Goal: Task Accomplishment & Management: Complete application form

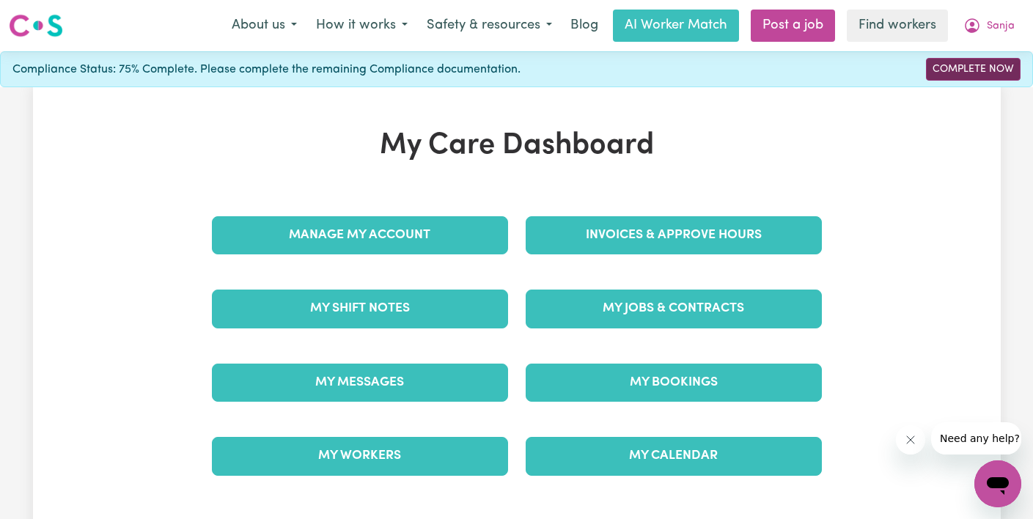
click at [962, 62] on link "Complete Now" at bounding box center [973, 69] width 95 height 23
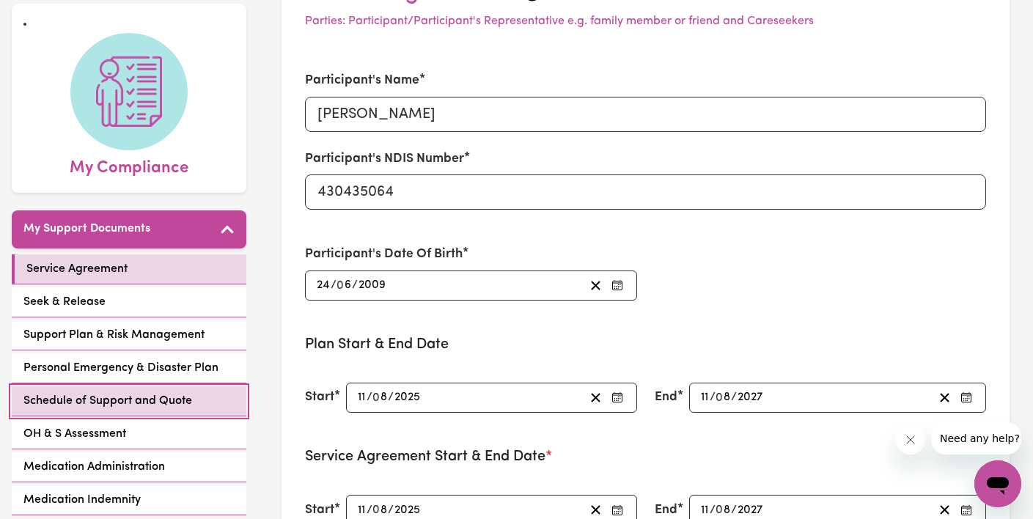
click at [92, 400] on span "Schedule of Support and Quote" at bounding box center [107, 401] width 169 height 18
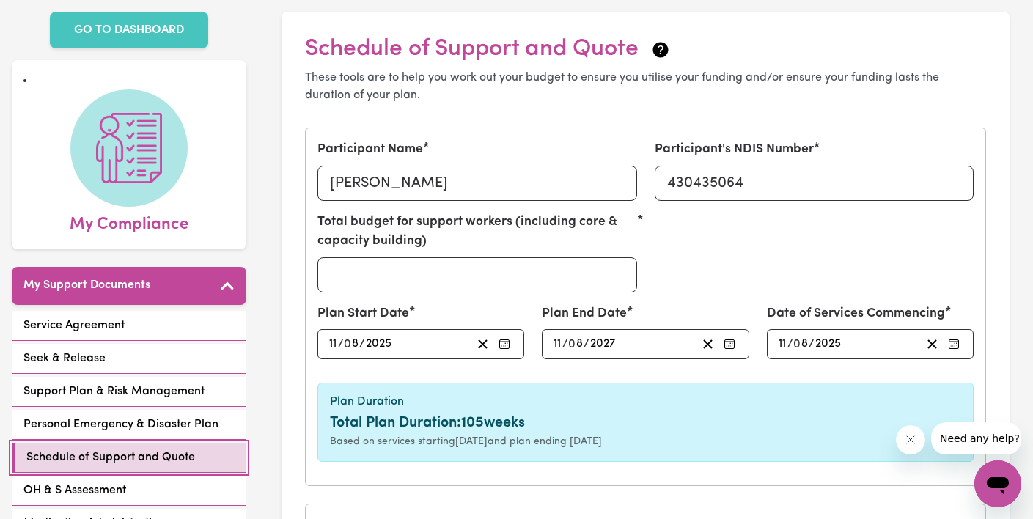
scroll to position [91, 0]
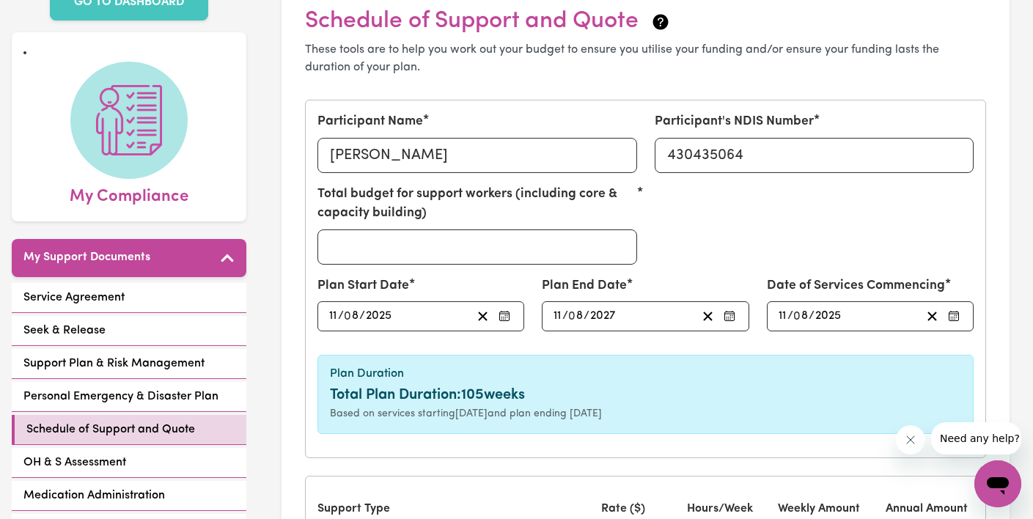
click at [619, 314] on div "[DATE] 11 / 0 8 / 2027" at bounding box center [623, 316] width 144 height 20
click at [634, 336] on div "Plan End Date [DATE] 11 / 0 8 / 2027 « ‹ [DATE] › » Mon Tue Wed Thu Fri Sat Sun…" at bounding box center [645, 309] width 224 height 67
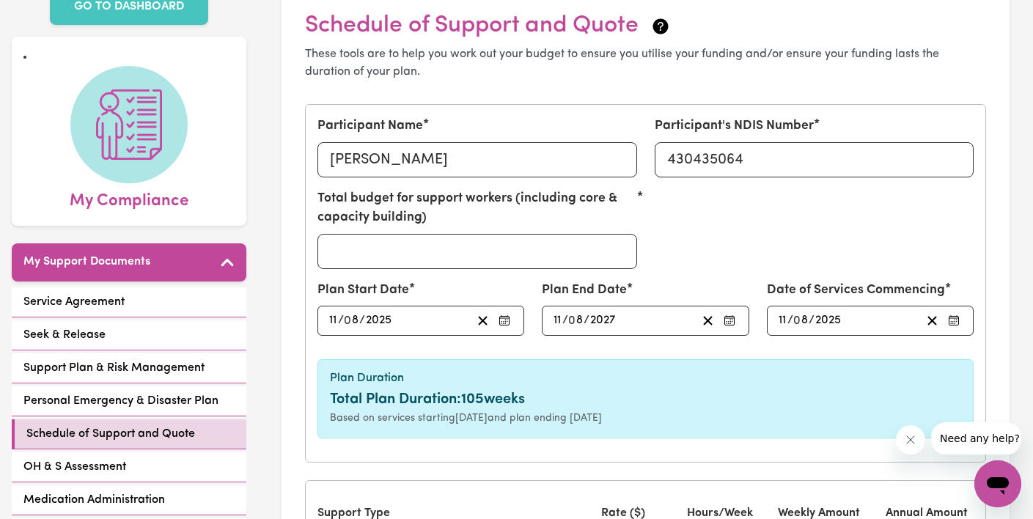
scroll to position [33, 0]
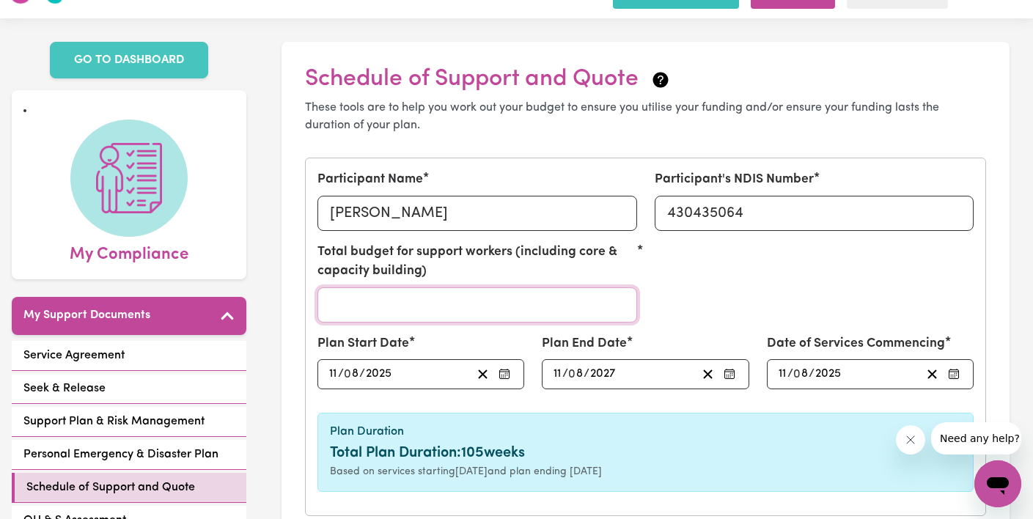
click at [406, 300] on input "Total budget for support workers (including core & capacity building)" at bounding box center [476, 304] width 319 height 35
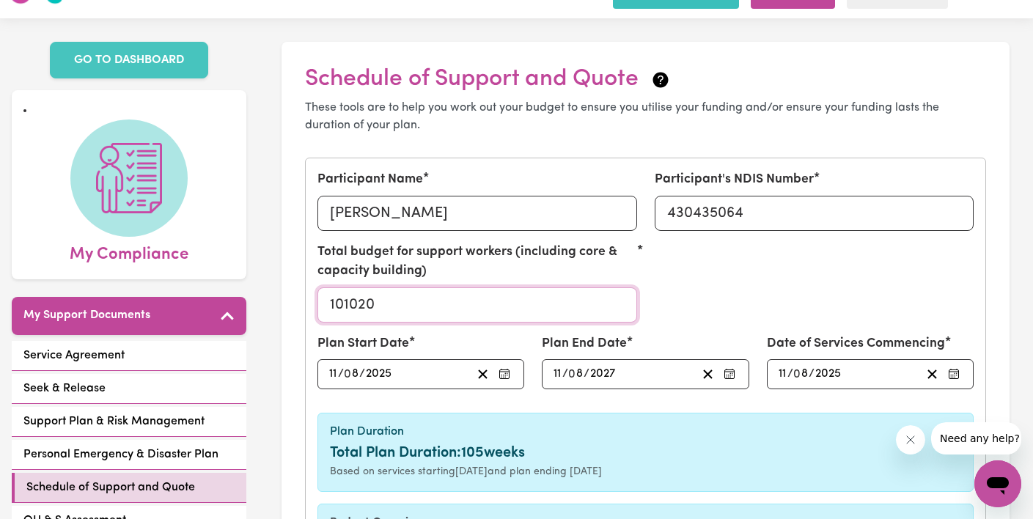
type input "101020"
click at [762, 261] on div "Total budget for support workers (including core & capacity building) 101020" at bounding box center [646, 289] width 674 height 92
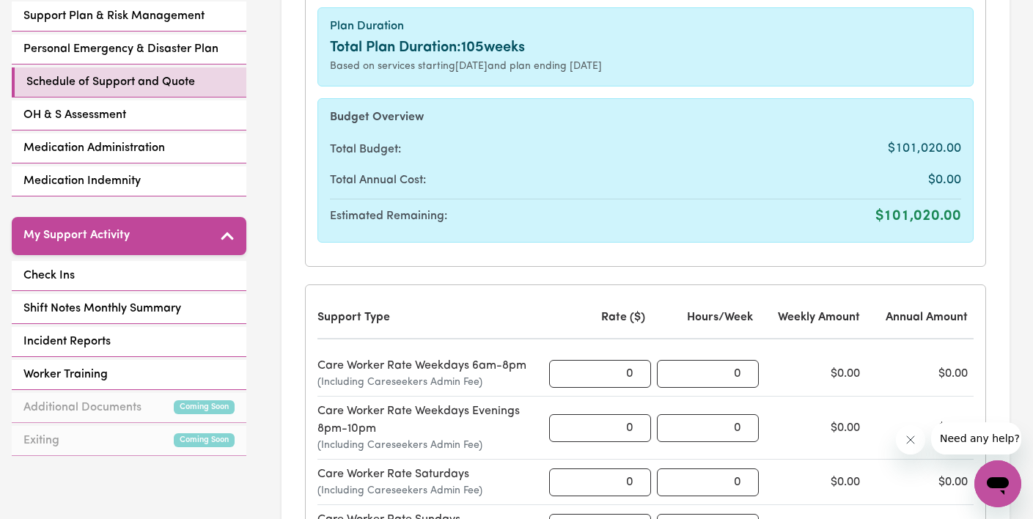
scroll to position [460, 0]
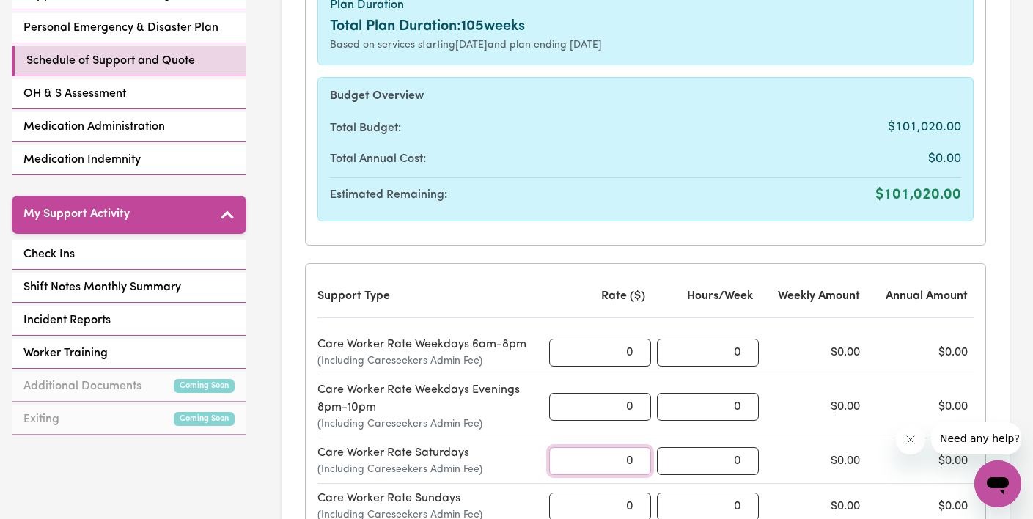
click at [627, 458] on input "0" at bounding box center [600, 461] width 102 height 28
click at [603, 460] on input "086.53" at bounding box center [600, 461] width 102 height 28
type input "86.53"
click at [688, 470] on input "0" at bounding box center [708, 461] width 102 height 28
drag, startPoint x: 703, startPoint y: 465, endPoint x: 750, endPoint y: 464, distance: 46.9
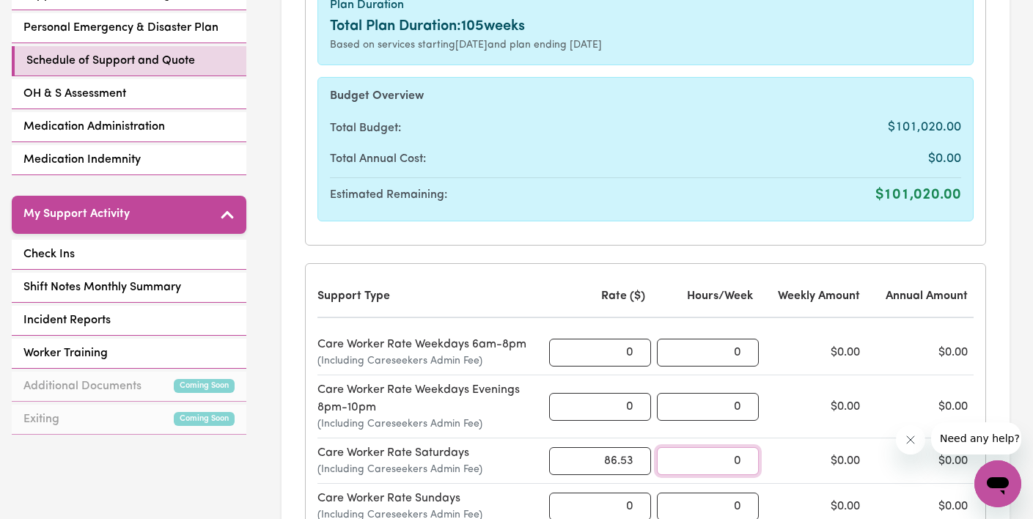
click at [750, 464] on input "0" at bounding box center [708, 461] width 102 height 28
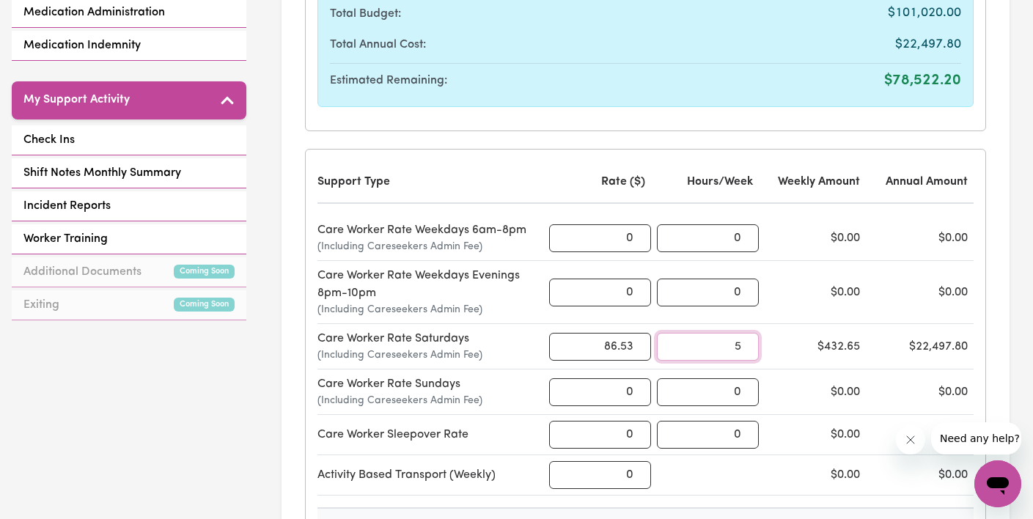
scroll to position [619, 0]
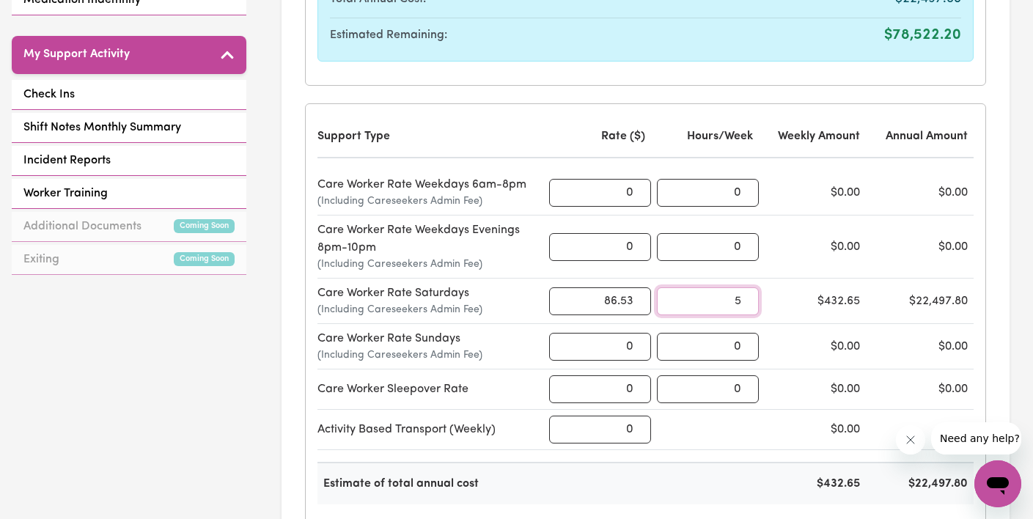
type input "5"
click at [608, 347] on input "0" at bounding box center [600, 347] width 102 height 28
drag, startPoint x: 631, startPoint y: 345, endPoint x: 600, endPoint y: 345, distance: 30.8
click at [600, 345] on input "0" at bounding box center [600, 347] width 102 height 28
type input "109.61"
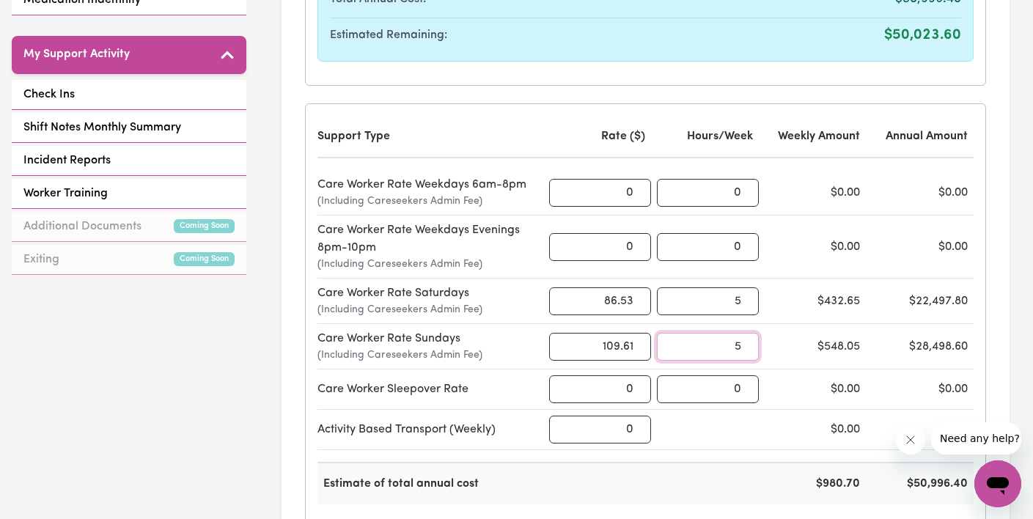
type input "5"
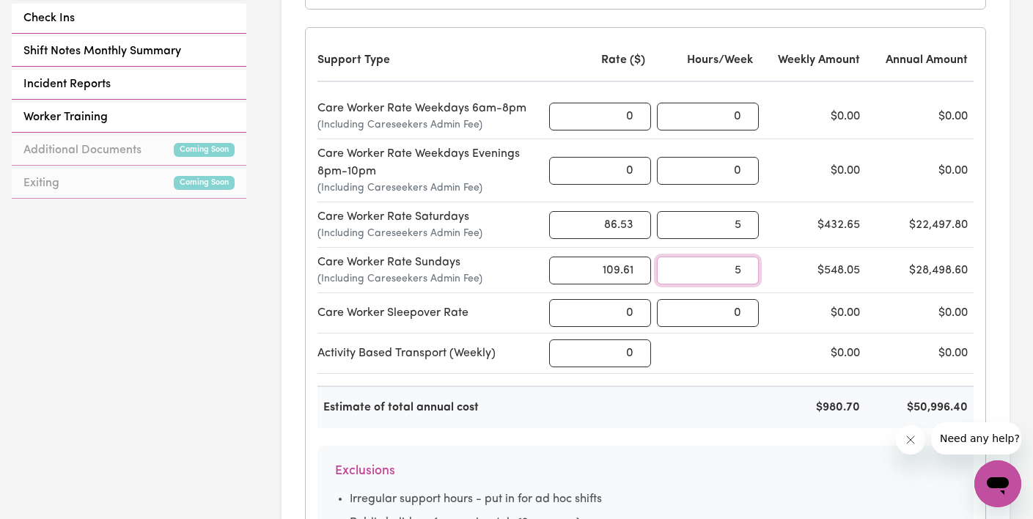
scroll to position [760, 0]
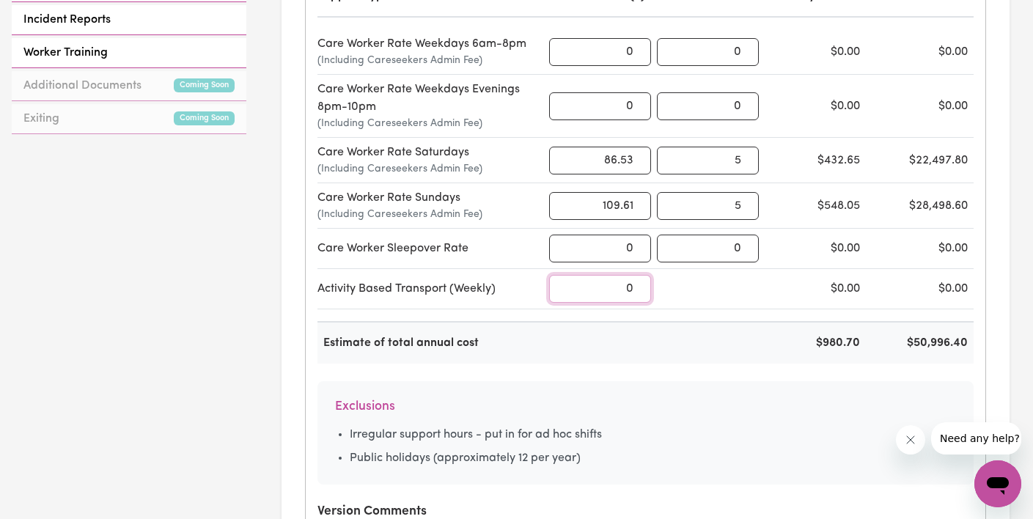
click at [632, 288] on input "0" at bounding box center [600, 289] width 102 height 28
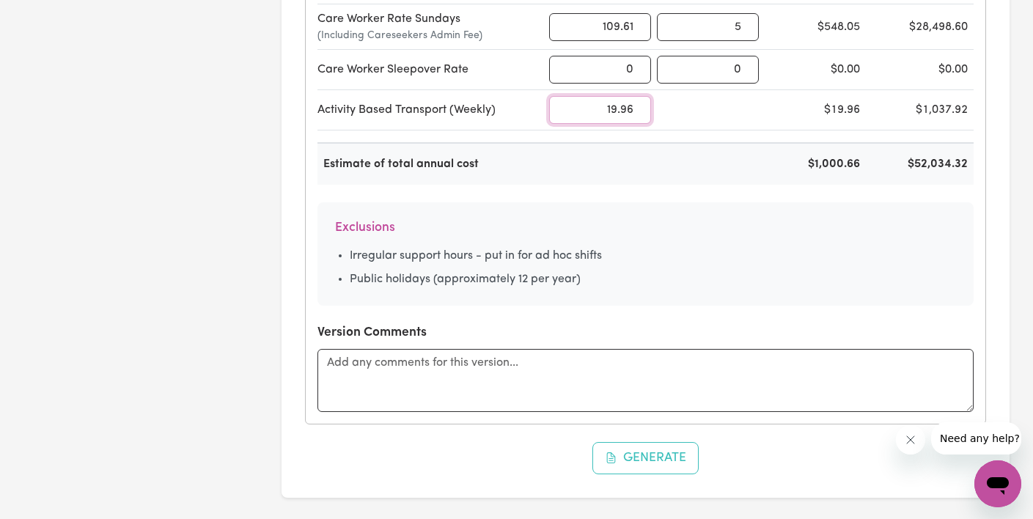
scroll to position [994, 0]
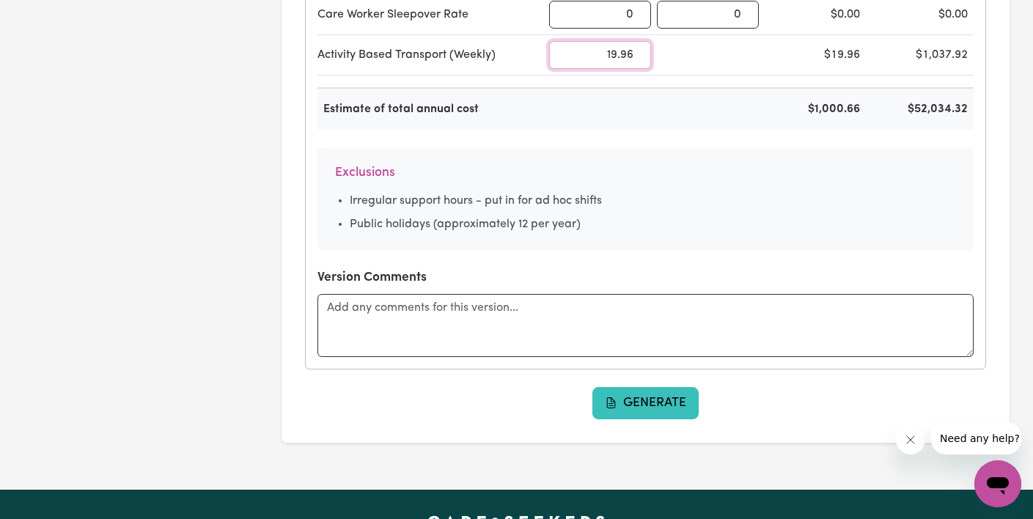
type input "19.96"
click at [641, 404] on button "Generate" at bounding box center [645, 403] width 107 height 32
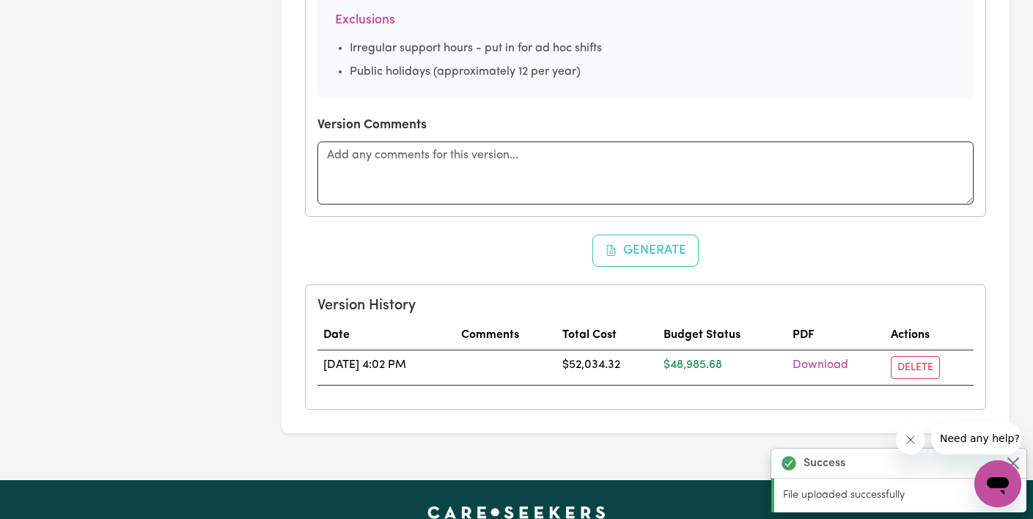
scroll to position [0, 0]
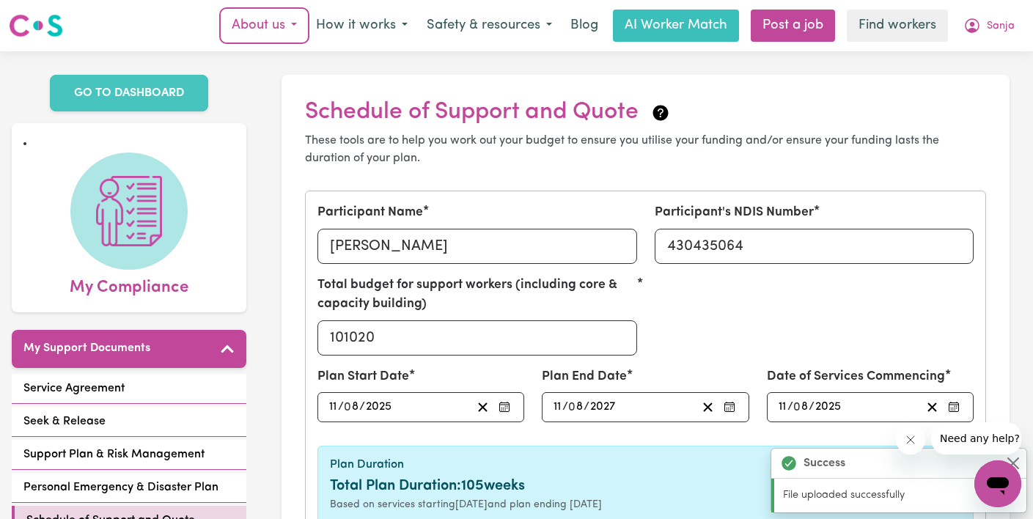
click at [238, 32] on button "About us" at bounding box center [264, 25] width 84 height 31
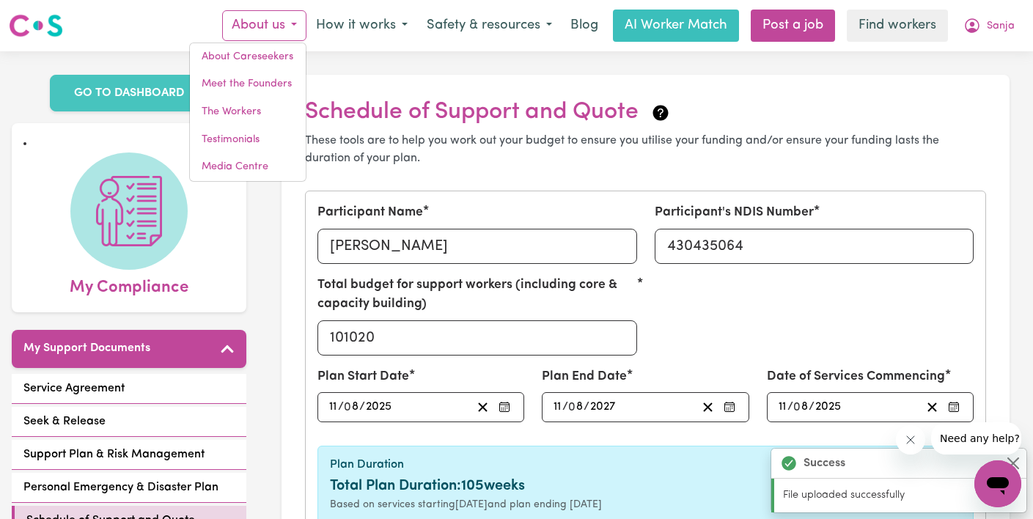
click at [49, 28] on img at bounding box center [36, 25] width 54 height 26
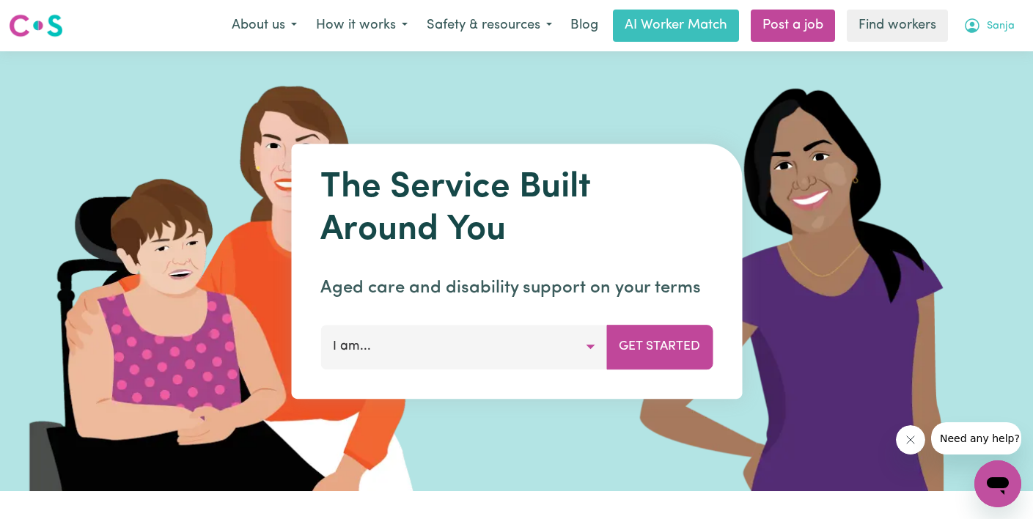
click at [1015, 25] on button "Sanja" at bounding box center [989, 25] width 70 height 31
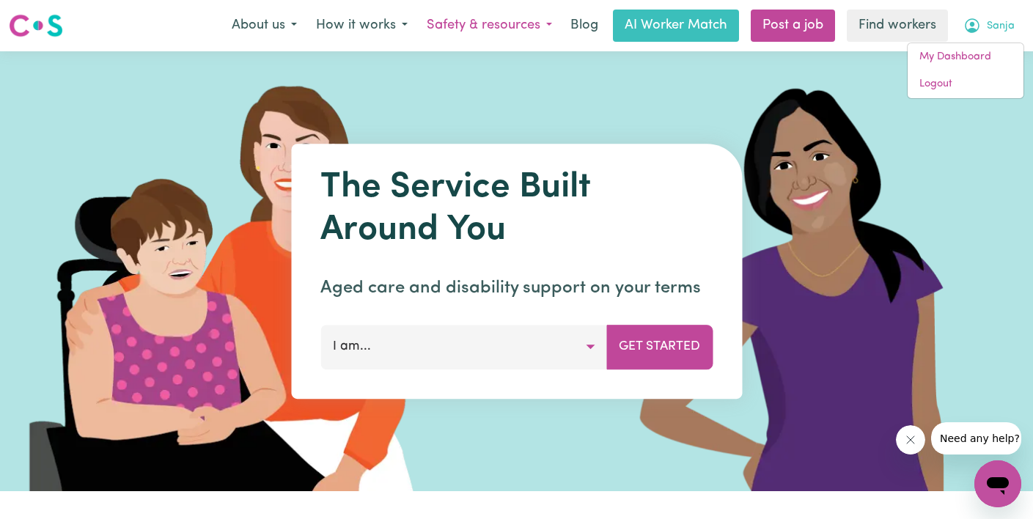
click at [531, 29] on button "Safety & resources" at bounding box center [489, 25] width 144 height 31
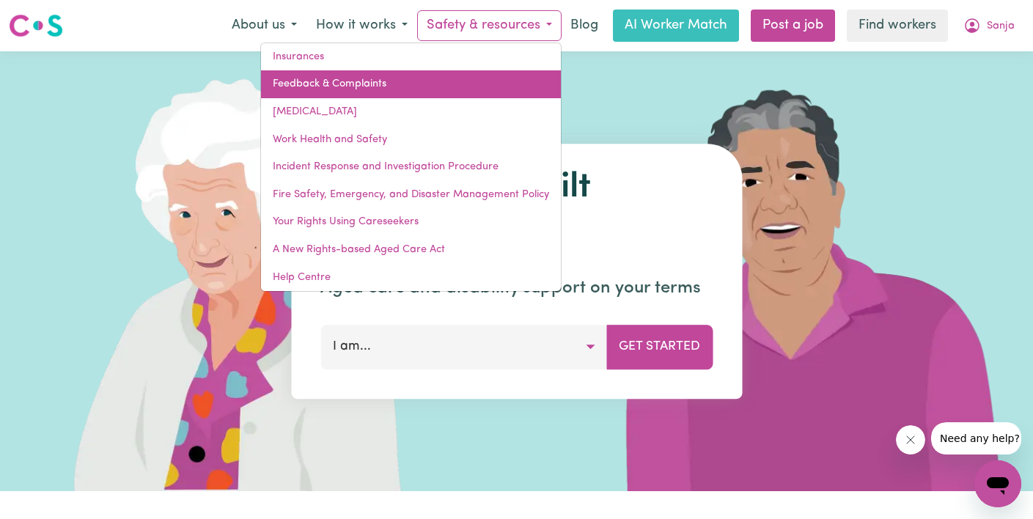
click at [361, 78] on link "Feedback & Complaints" at bounding box center [411, 84] width 300 height 28
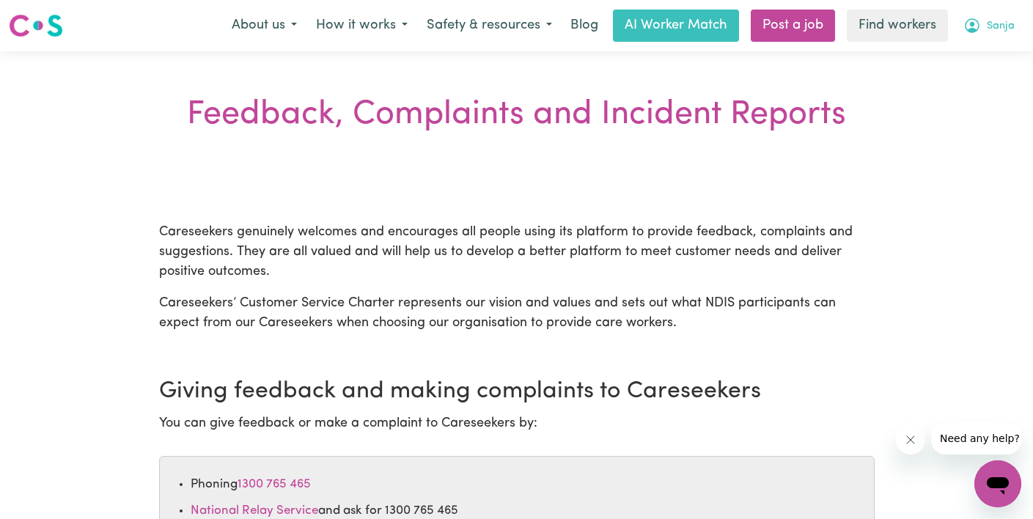
click at [1002, 18] on span "Sanja" at bounding box center [1001, 26] width 28 height 16
click at [987, 80] on link "Logout" at bounding box center [966, 84] width 116 height 28
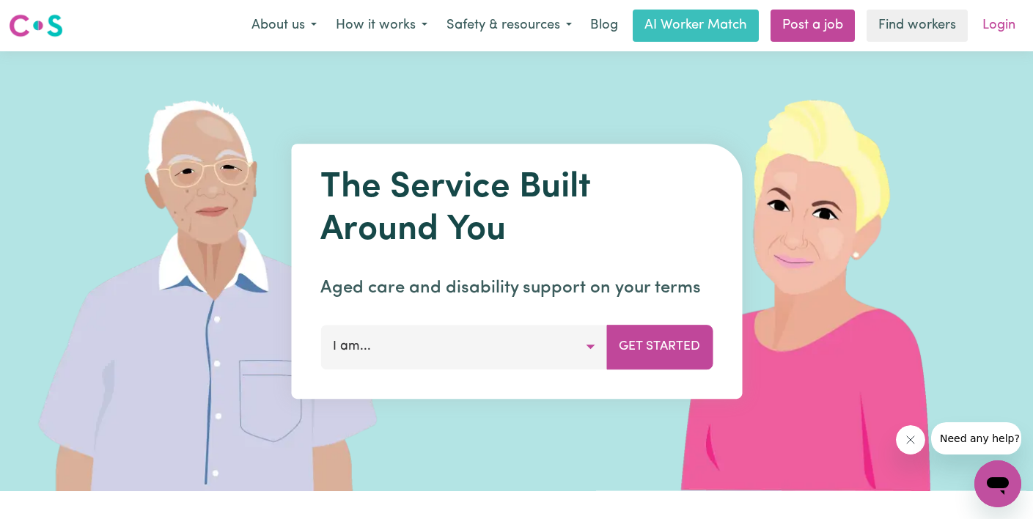
click at [990, 18] on link "Login" at bounding box center [998, 26] width 51 height 32
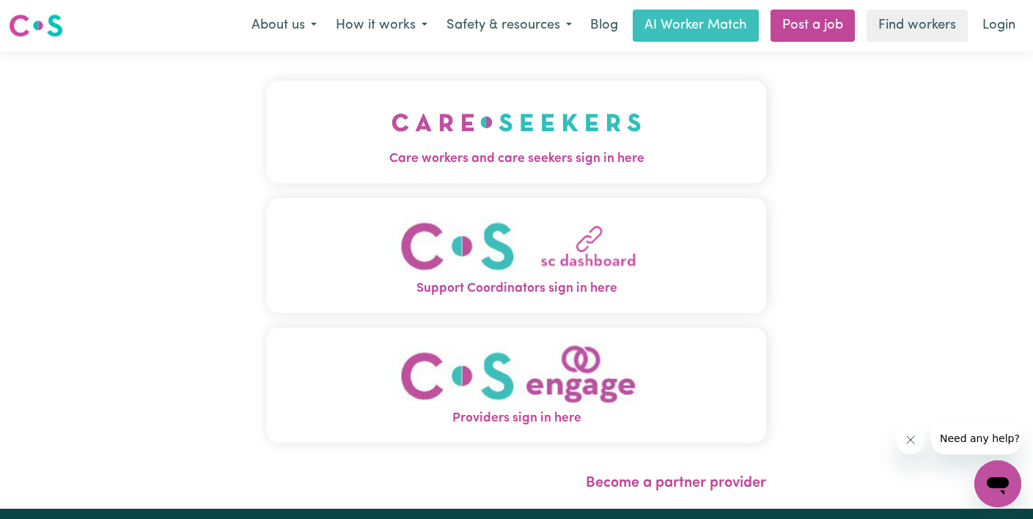
click at [318, 146] on button "Care workers and care seekers sign in here" at bounding box center [516, 132] width 499 height 103
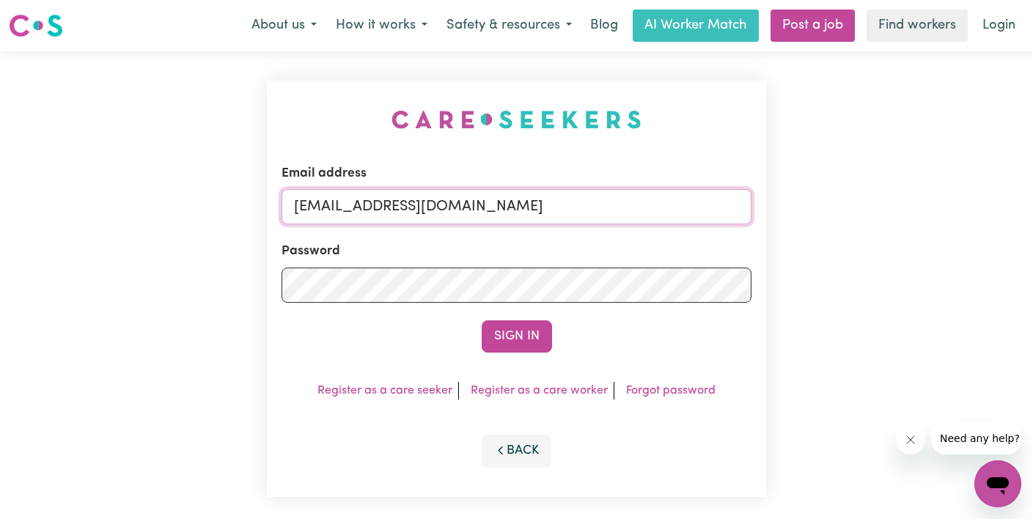
drag, startPoint x: 493, startPoint y: 210, endPoint x: 310, endPoint y: 150, distance: 193.1
click at [328, 152] on div "Email address [EMAIL_ADDRESS][DOMAIN_NAME] Password Sign In Register as a care …" at bounding box center [516, 289] width 499 height 416
type input "[EMAIL_ADDRESS][DOMAIN_NAME]"
click at [144, 284] on div "Email address [EMAIL_ADDRESS][DOMAIN_NAME] Password Sign In Register as a care …" at bounding box center [516, 288] width 1033 height 475
click at [482, 320] on button "Sign In" at bounding box center [517, 336] width 70 height 32
